Goal: Transaction & Acquisition: Purchase product/service

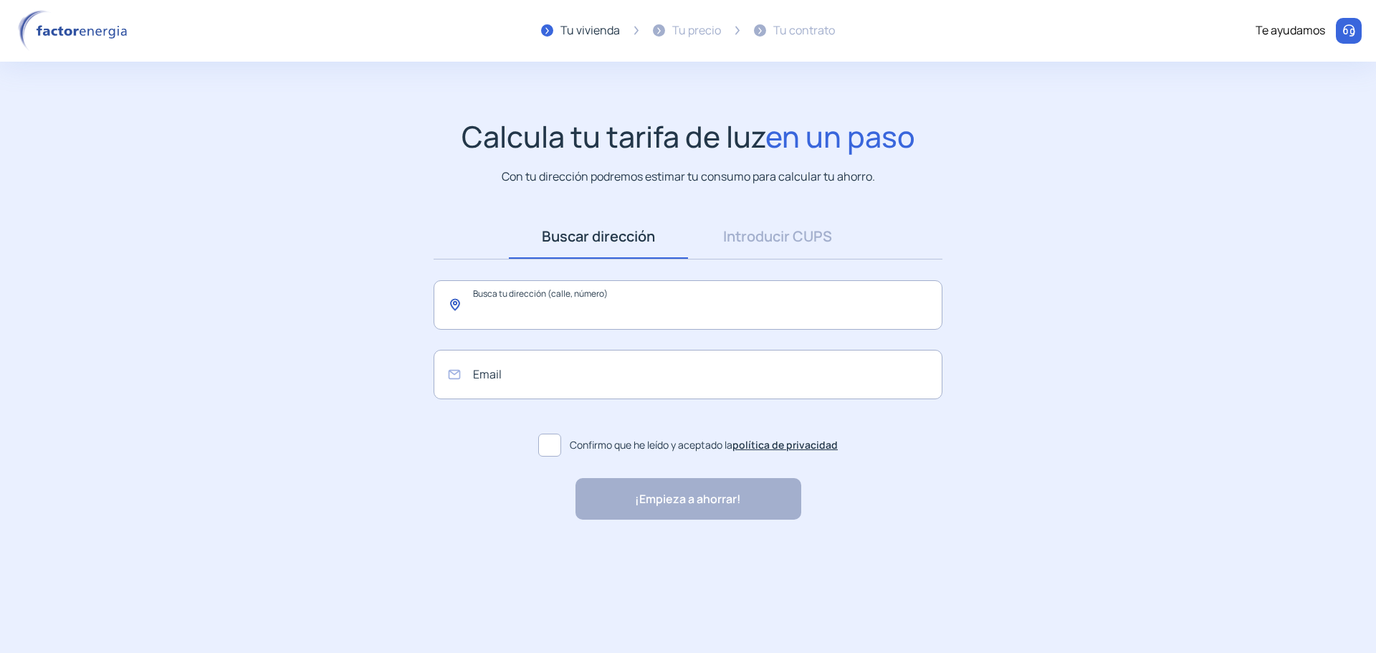
click at [638, 306] on input "text" at bounding box center [688, 304] width 509 height 49
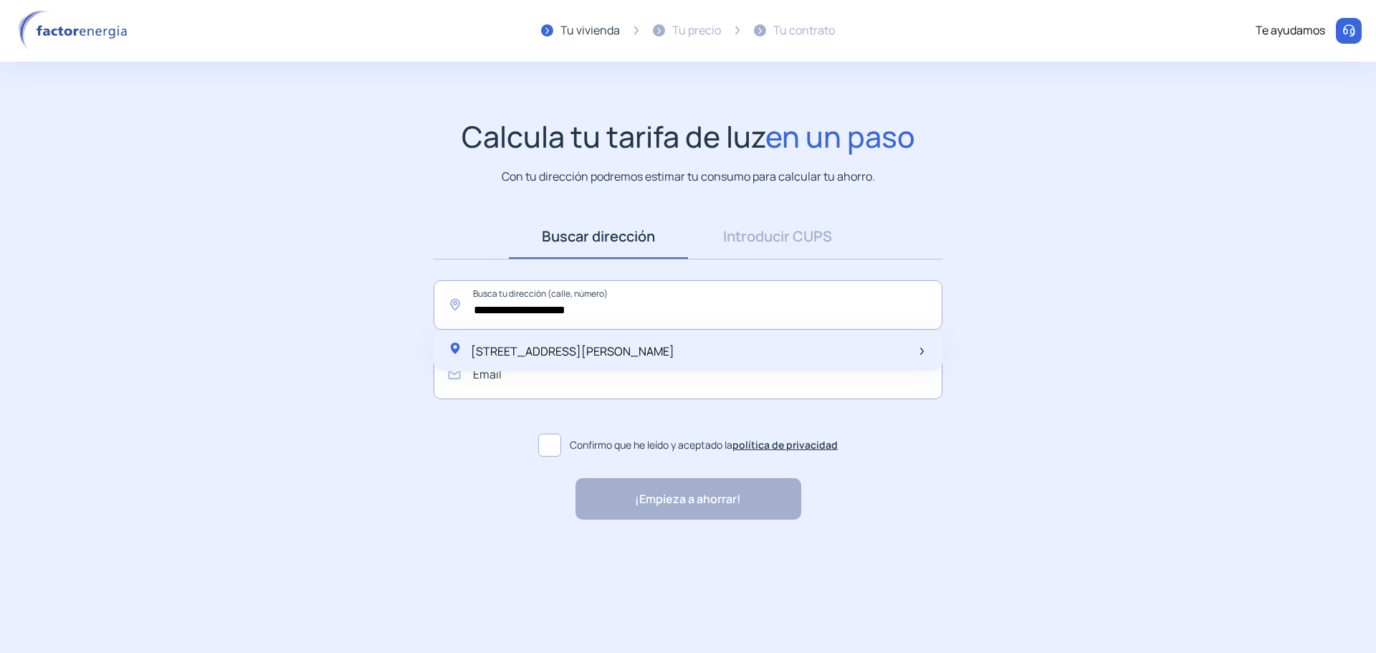
click at [661, 353] on span "[STREET_ADDRESS][PERSON_NAME]" at bounding box center [573, 351] width 204 height 16
type input "**********"
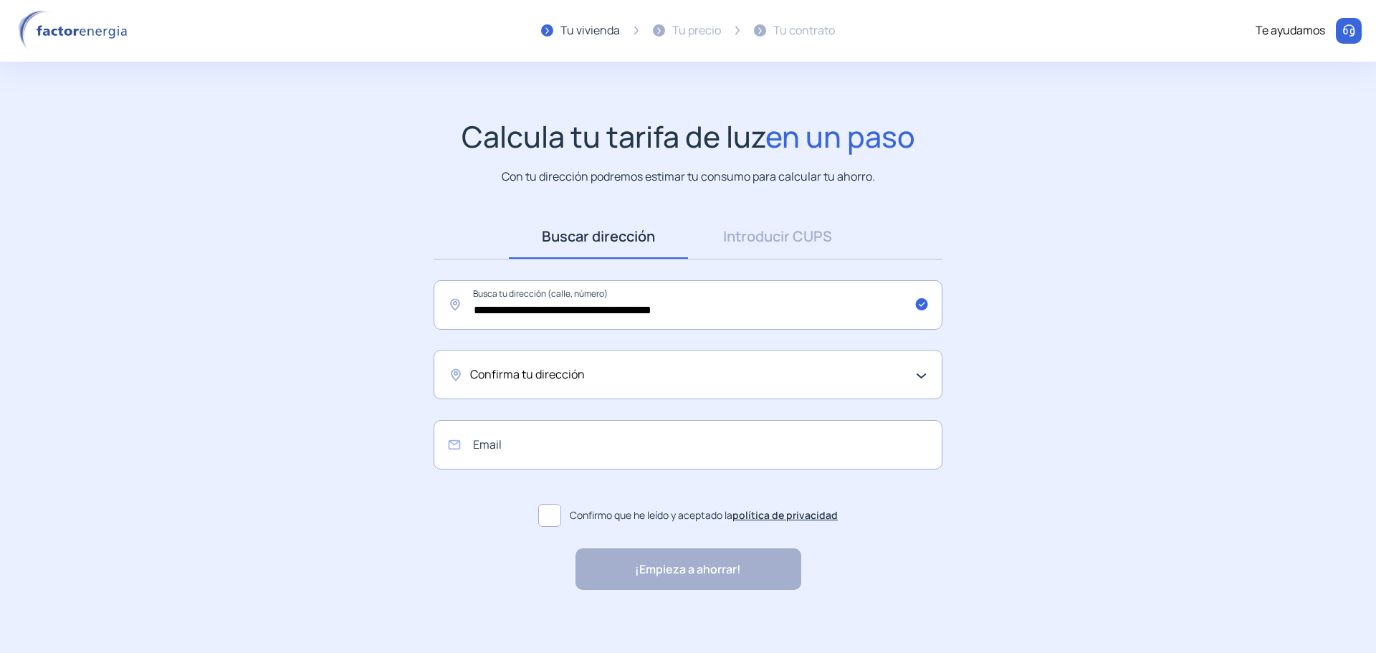
click at [829, 383] on div "Confirma tu dirección" at bounding box center [684, 374] width 429 height 19
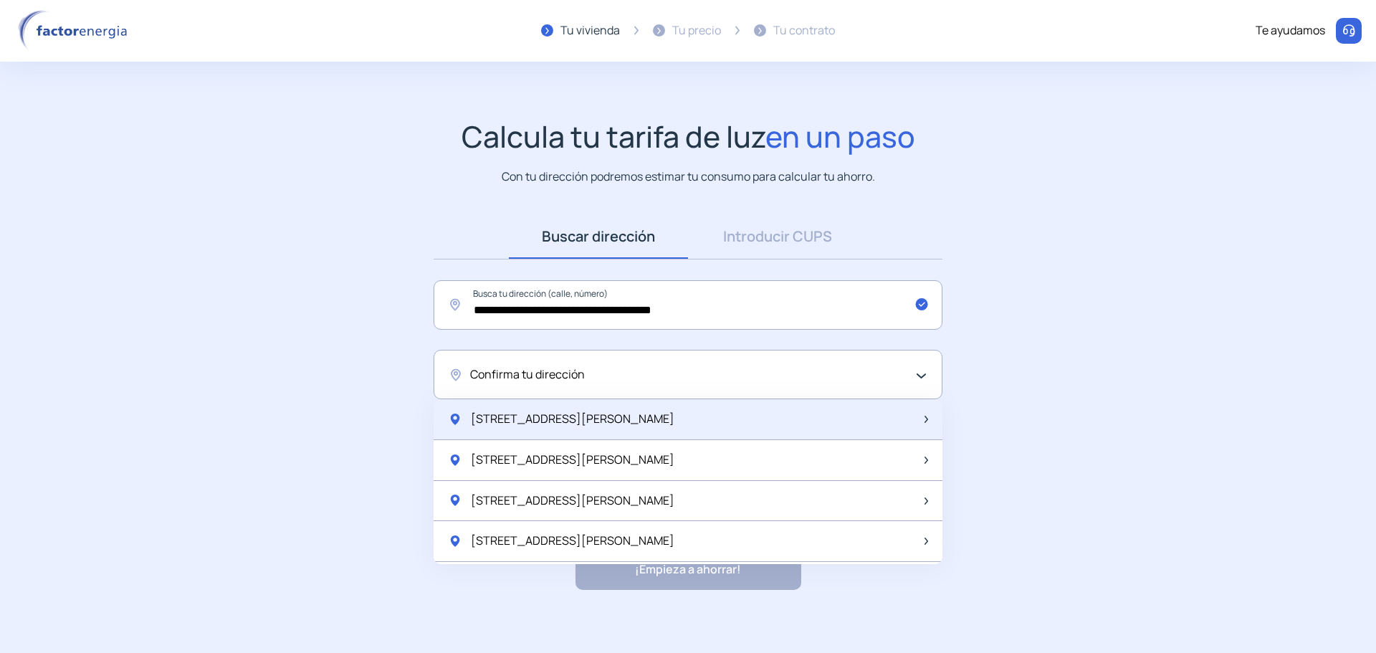
click at [720, 420] on div "[STREET_ADDRESS][PERSON_NAME]" at bounding box center [688, 419] width 509 height 41
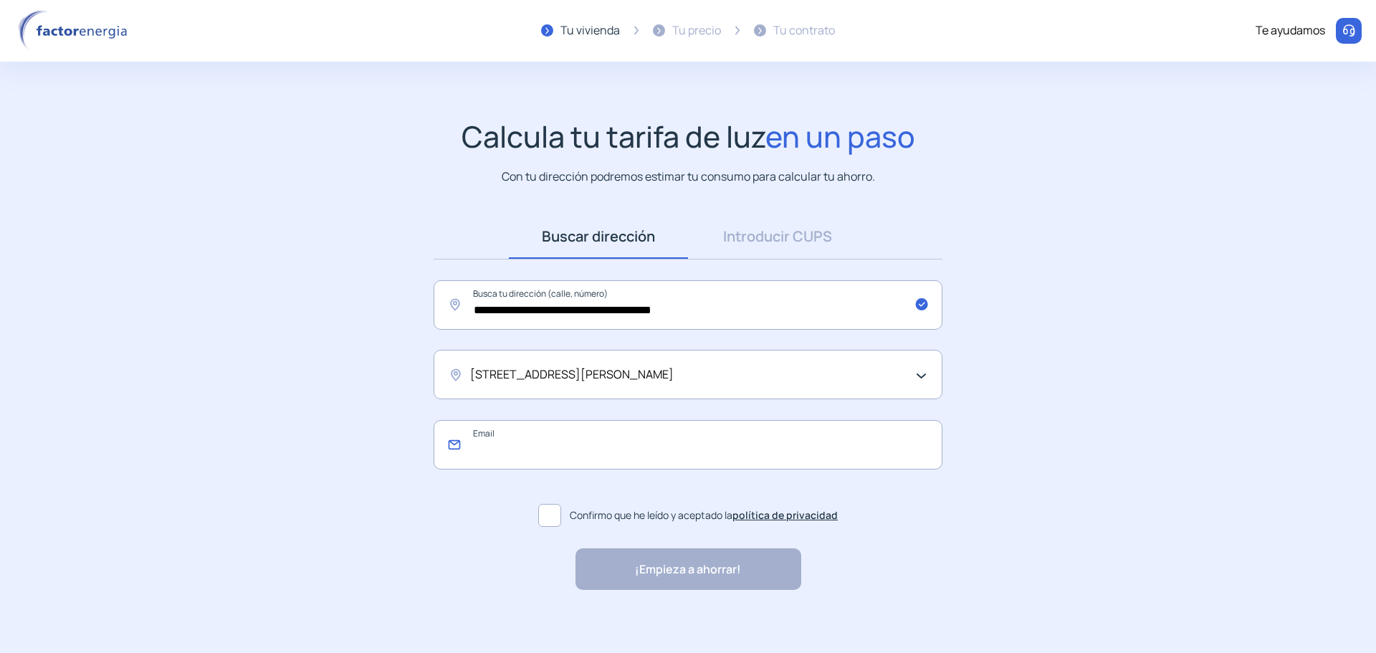
click at [739, 456] on input "email" at bounding box center [688, 444] width 509 height 49
type input "*"
type input "**********"
click at [553, 503] on label "Confirmo que he leído y aceptado la política de privacidad" at bounding box center [688, 515] width 509 height 34
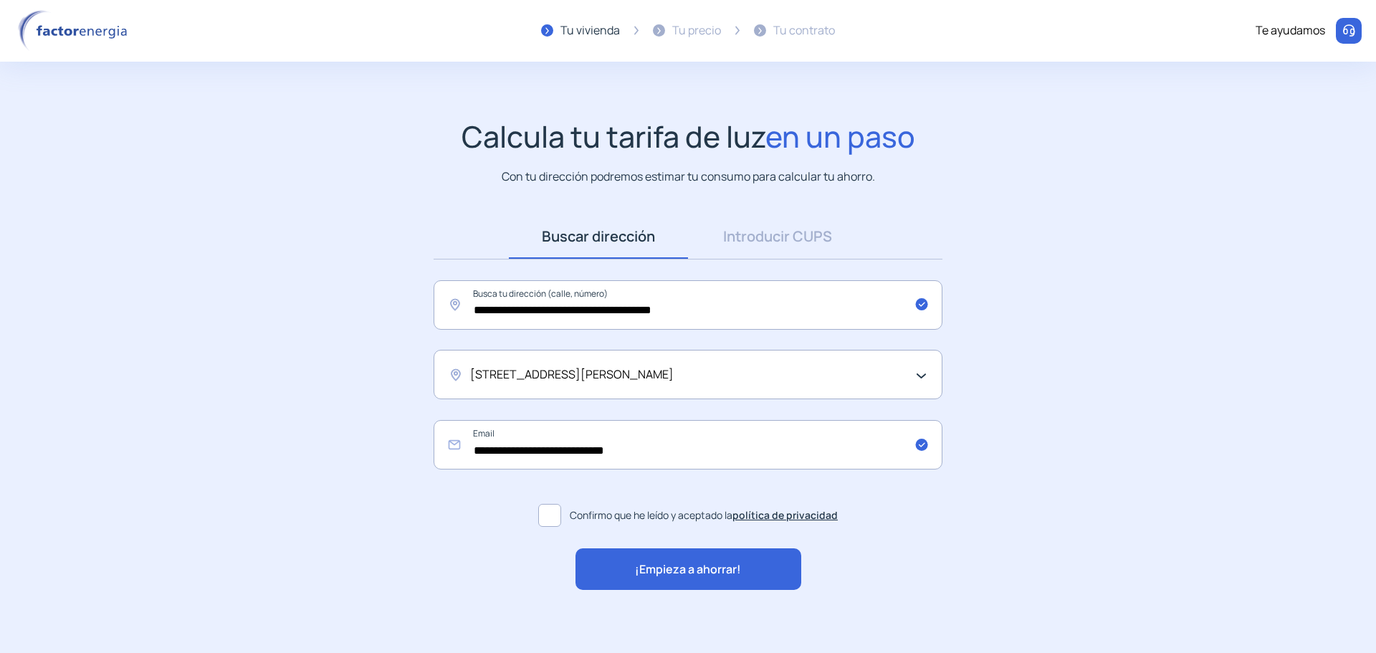
click at [636, 574] on span "¡Empieza a ahorrar!" at bounding box center [688, 569] width 106 height 19
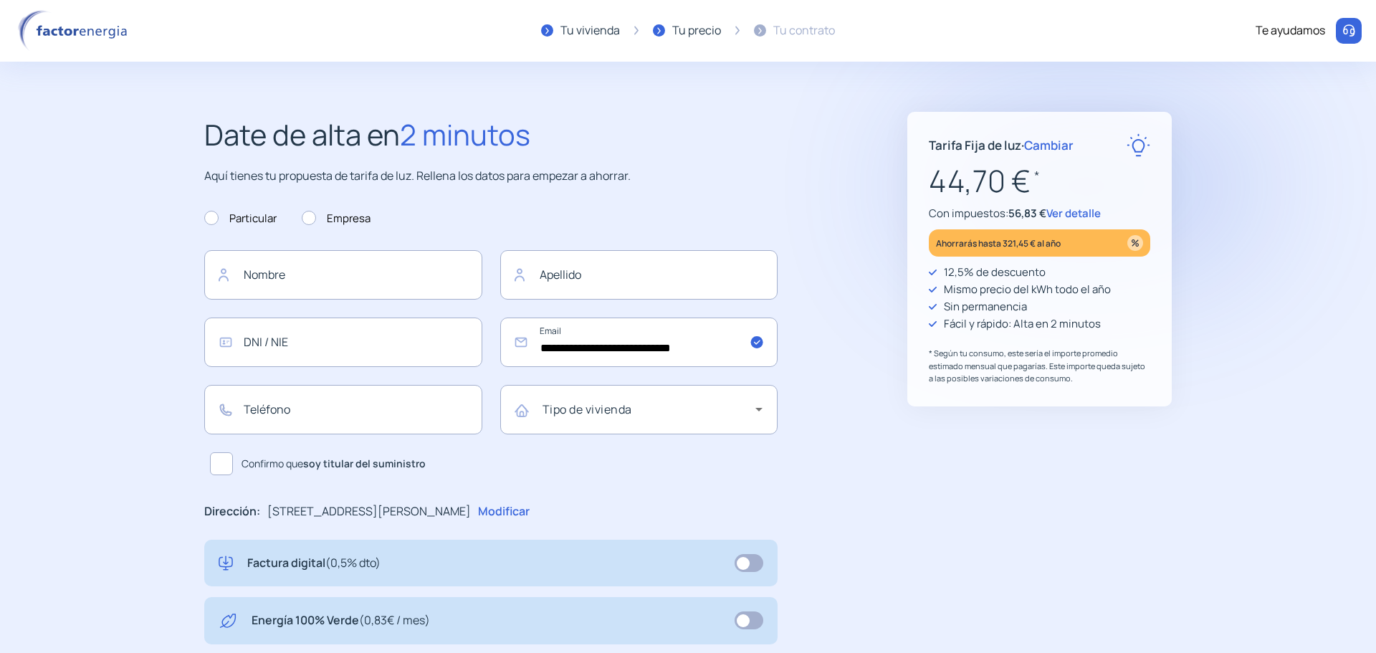
click at [1026, 244] on p "Ahorrarás hasta 321,45 € al año" at bounding box center [998, 243] width 125 height 16
click at [1134, 249] on img at bounding box center [1135, 243] width 16 height 16
click at [1089, 239] on div "Ahorrarás hasta 321,45 € al año" at bounding box center [1039, 242] width 221 height 27
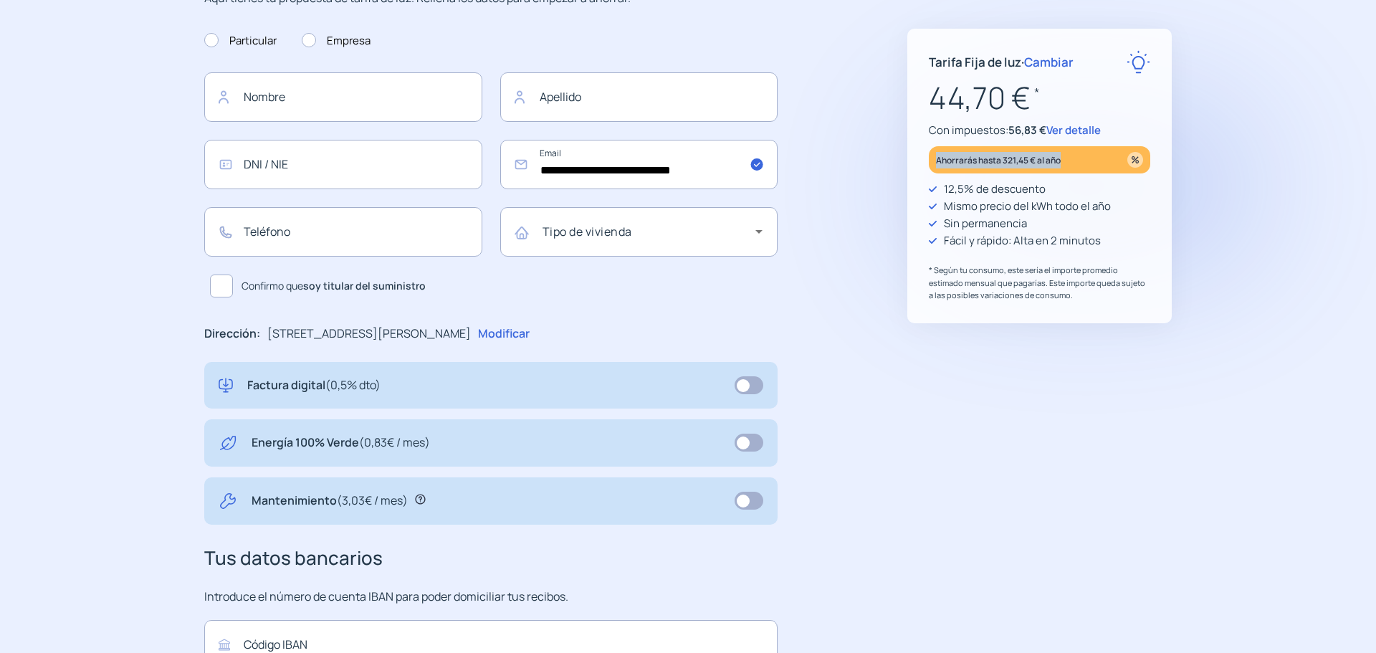
scroll to position [215, 0]
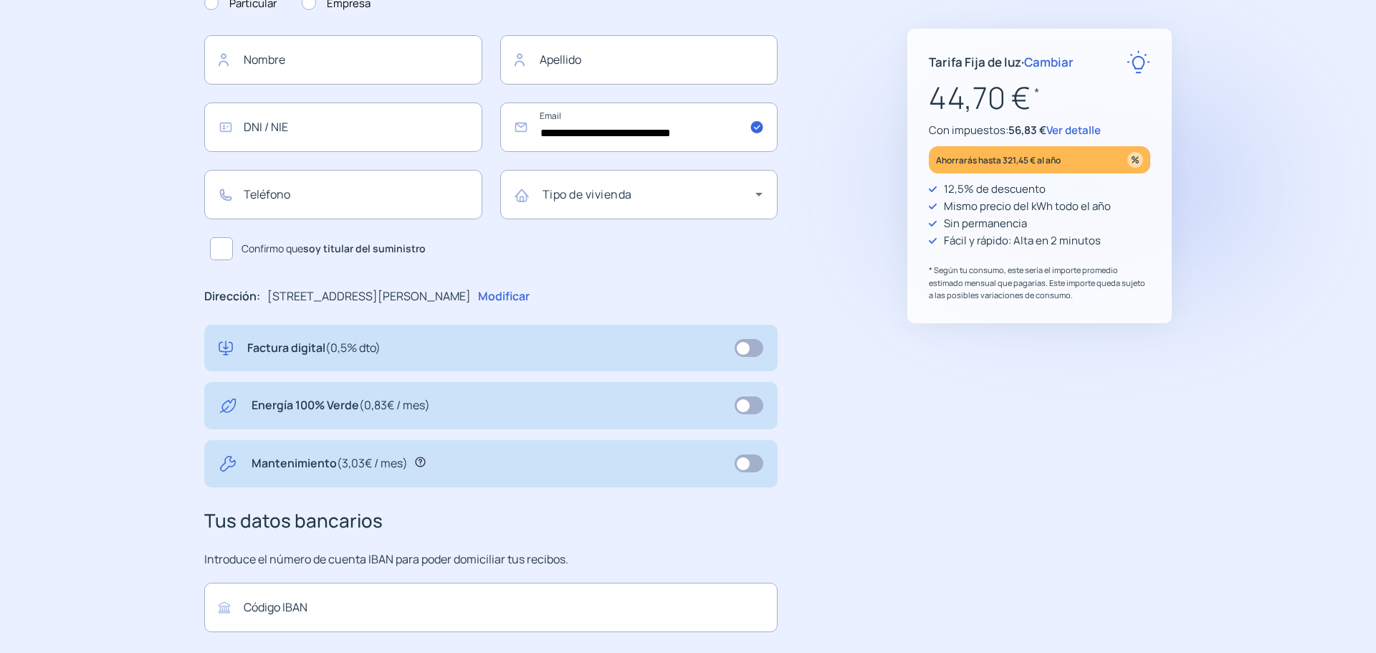
click at [509, 348] on div "Factura digital (0,5% dto)" at bounding box center [491, 348] width 545 height 19
click at [1078, 374] on img at bounding box center [1040, 372] width 100 height 11
click at [1089, 351] on p ""Rapidez y buen trato al cliente"" at bounding box center [1040, 350] width 166 height 19
click at [1264, 141] on step2-our-proposal "**********" at bounding box center [688, 345] width 1376 height 897
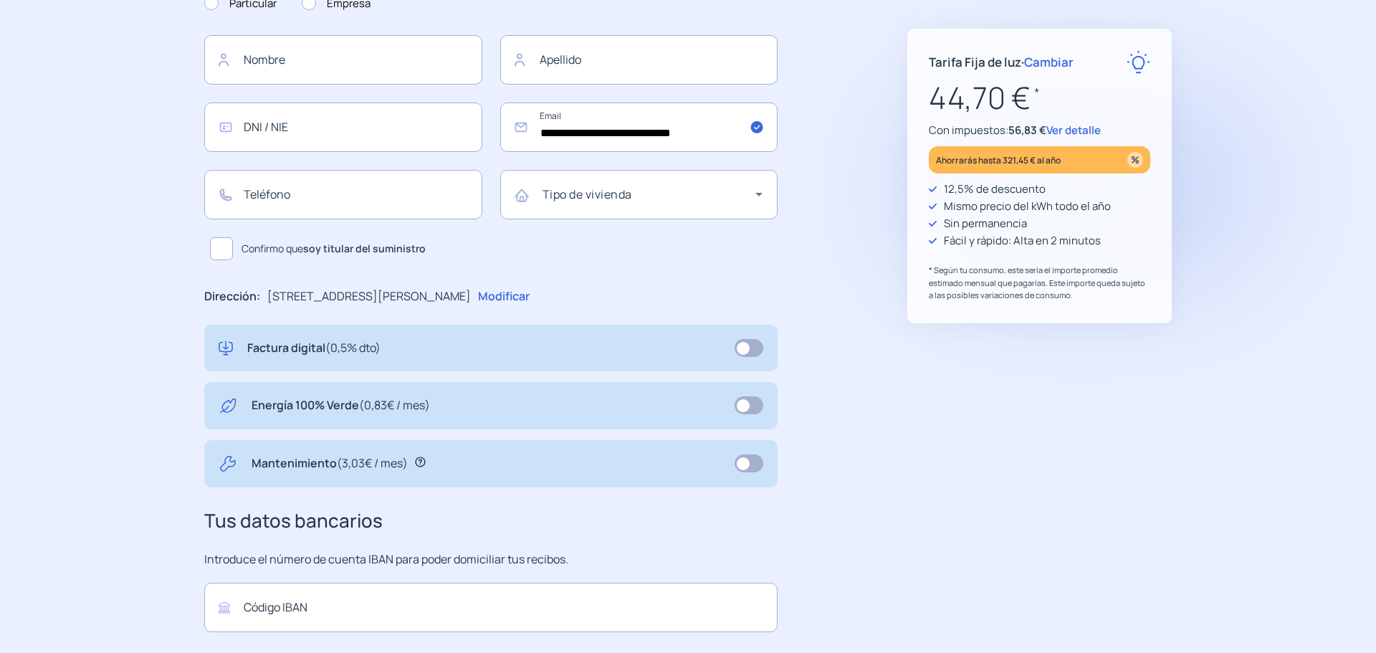
click at [1073, 130] on span "Ver detalle" at bounding box center [1073, 130] width 54 height 15
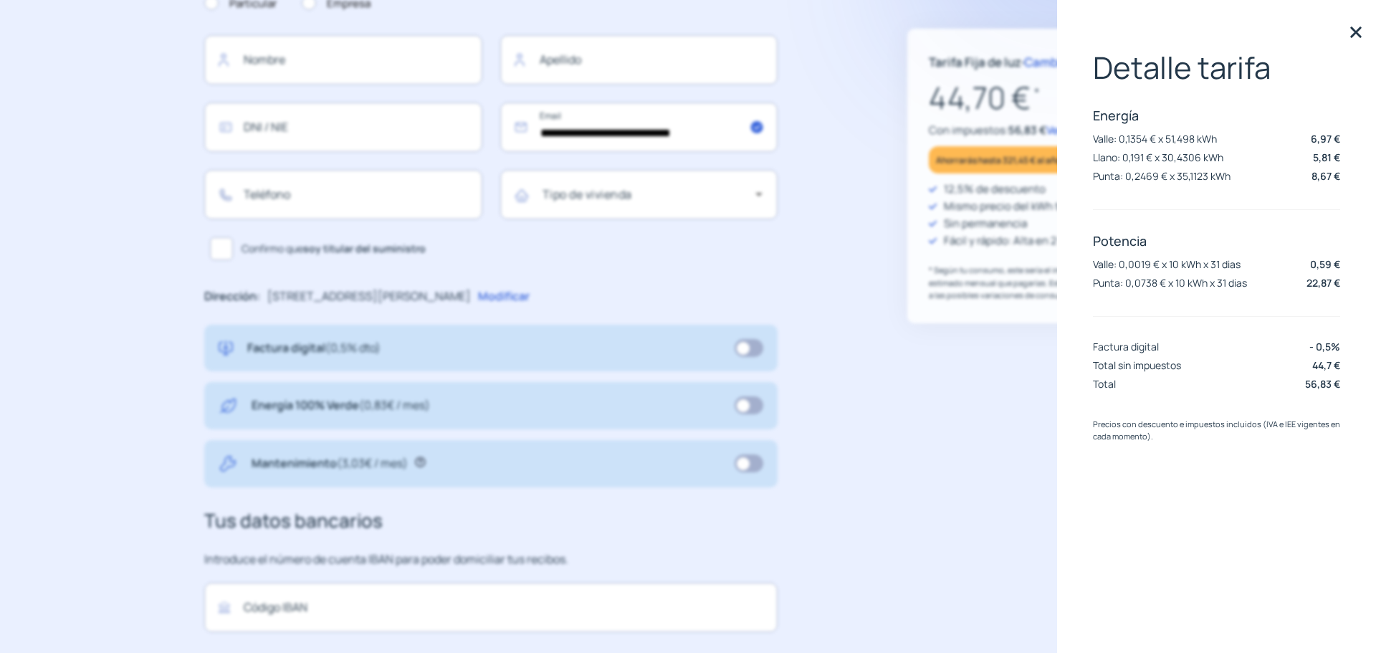
click at [1247, 433] on p "Precios con descuento e impuestos incluidos (IVA e IEE vigentes en cada momento…" at bounding box center [1216, 430] width 247 height 25
click at [975, 431] on div "Tarifa Fija de luz · Cambiar 44,70 € * Con impuestos: 56,83 € Ver detalle Ahorr…" at bounding box center [1039, 345] width 264 height 897
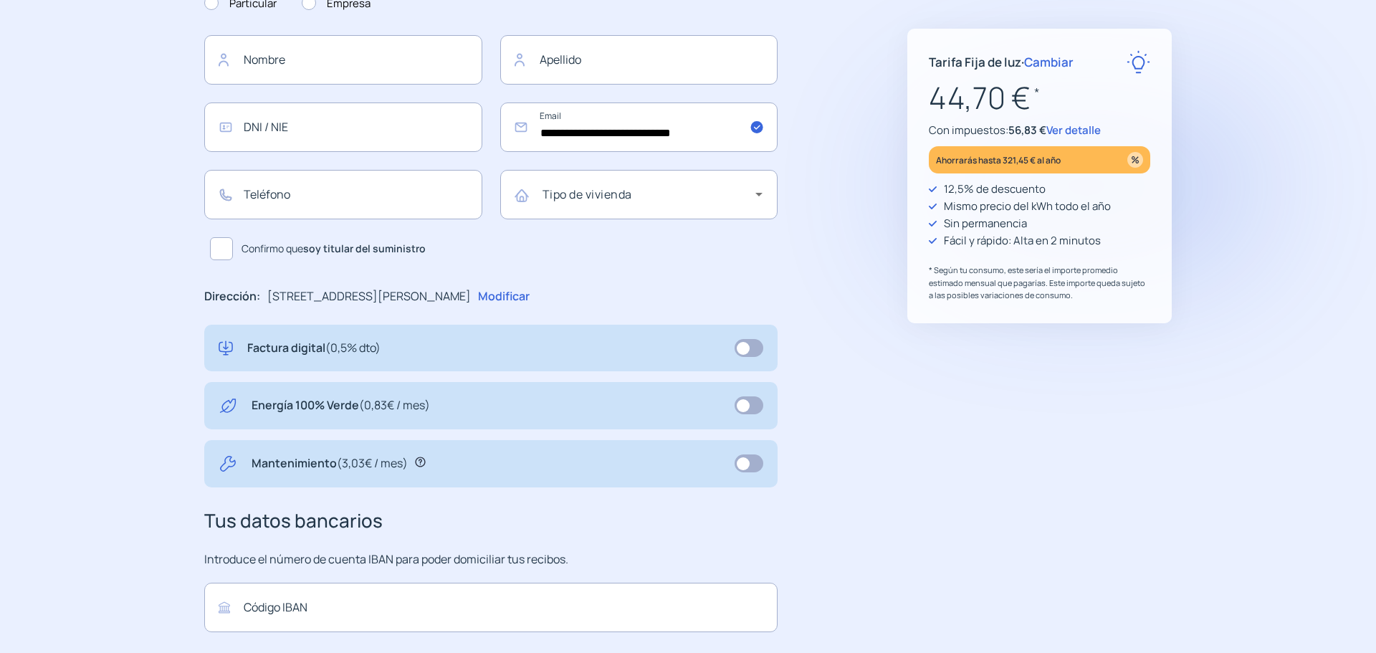
click at [1095, 130] on span "Ver detalle" at bounding box center [1073, 130] width 54 height 15
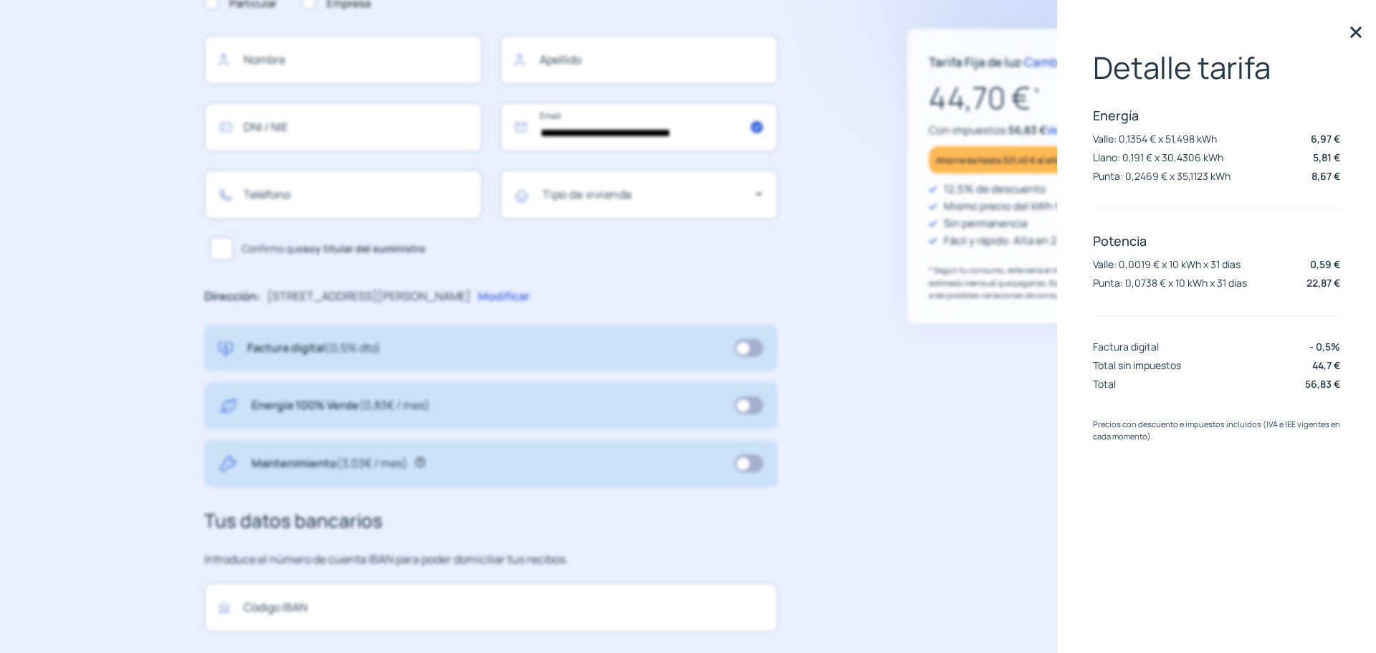
click at [1343, 32] on div "Detalle tarifa Energía [PERSON_NAME]: 0,1354 € x 51,498 kWh 6,97 € Llano: 0,191…" at bounding box center [1216, 326] width 319 height 653
click at [1347, 31] on img at bounding box center [1355, 31] width 21 height 21
